Goal: Task Accomplishment & Management: Complete application form

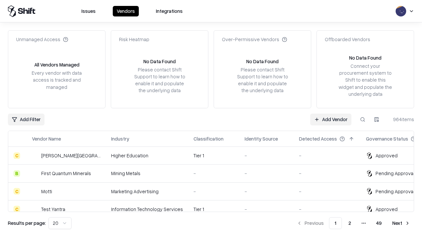
click at [330, 119] on link "Add Vendor" at bounding box center [330, 120] width 41 height 12
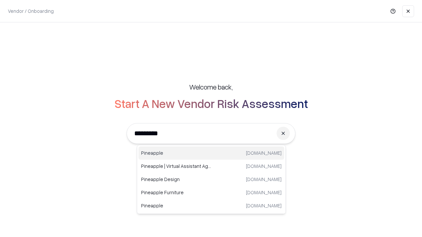
click at [211, 153] on div "Pineapple [DOMAIN_NAME]" at bounding box center [211, 153] width 146 height 13
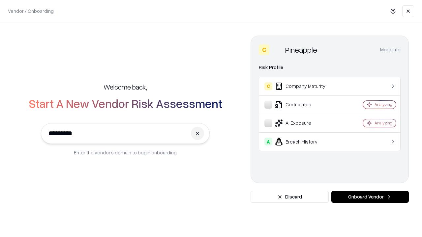
type input "*********"
click at [370, 197] on button "Onboard Vendor" at bounding box center [369, 197] width 77 height 12
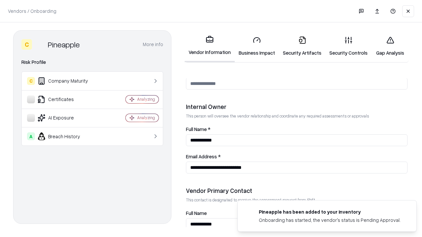
scroll to position [341, 0]
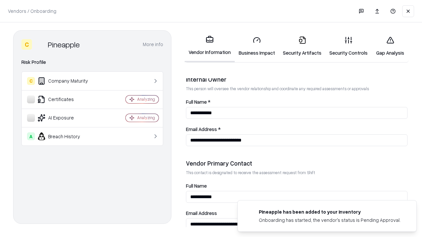
click at [302, 46] on link "Security Artifacts" at bounding box center [302, 46] width 46 height 31
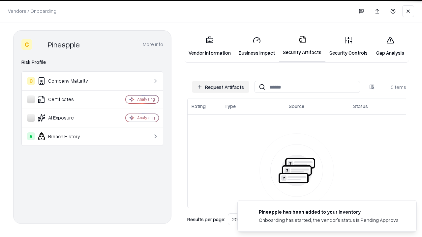
click at [220, 87] on button "Request Artifacts" at bounding box center [220, 87] width 57 height 12
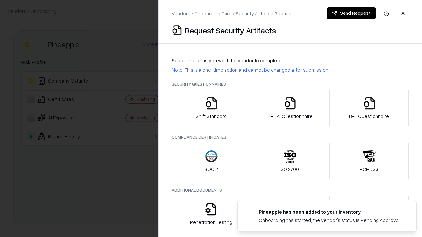
click at [369, 108] on icon "button" at bounding box center [368, 103] width 13 height 13
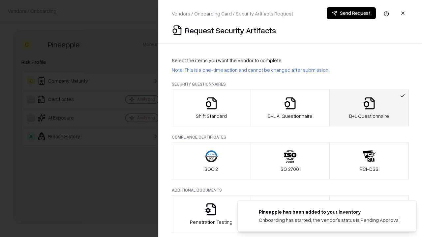
click at [290, 108] on icon "button" at bounding box center [289, 103] width 13 height 13
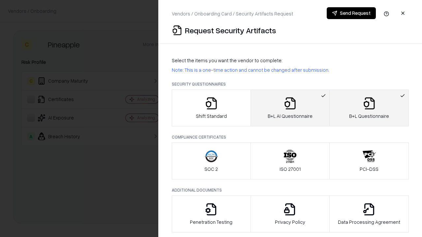
click at [351, 13] on button "Send Request" at bounding box center [350, 13] width 49 height 12
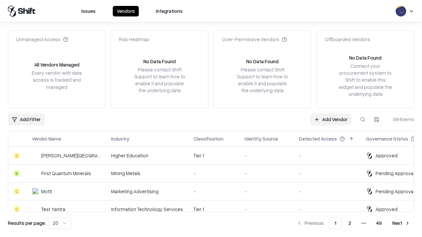
click at [330, 119] on link "Add Vendor" at bounding box center [330, 120] width 41 height 12
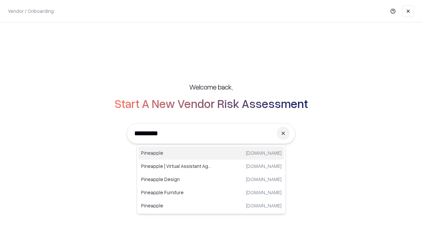
click at [211, 153] on div "Pineapple [DOMAIN_NAME]" at bounding box center [211, 153] width 146 height 13
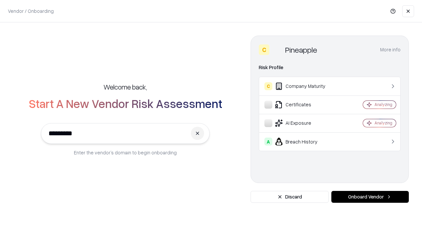
type input "*********"
click at [370, 197] on button "Onboard Vendor" at bounding box center [369, 197] width 77 height 12
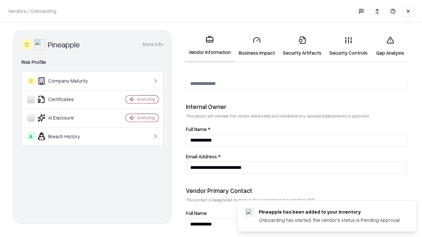
scroll to position [341, 0]
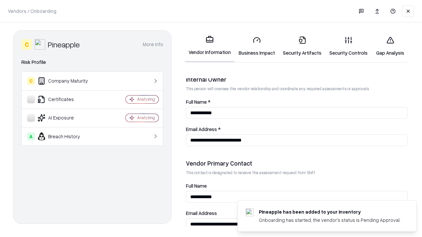
click at [390, 46] on link "Gap Analysis" at bounding box center [389, 46] width 37 height 31
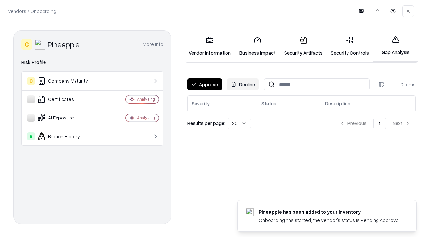
click at [204, 84] on button "Approve" at bounding box center [204, 84] width 35 height 12
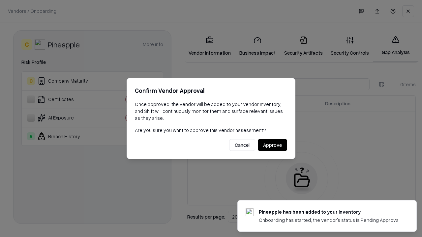
click at [272, 145] on button "Approve" at bounding box center [272, 145] width 29 height 12
